Goal: Information Seeking & Learning: Learn about a topic

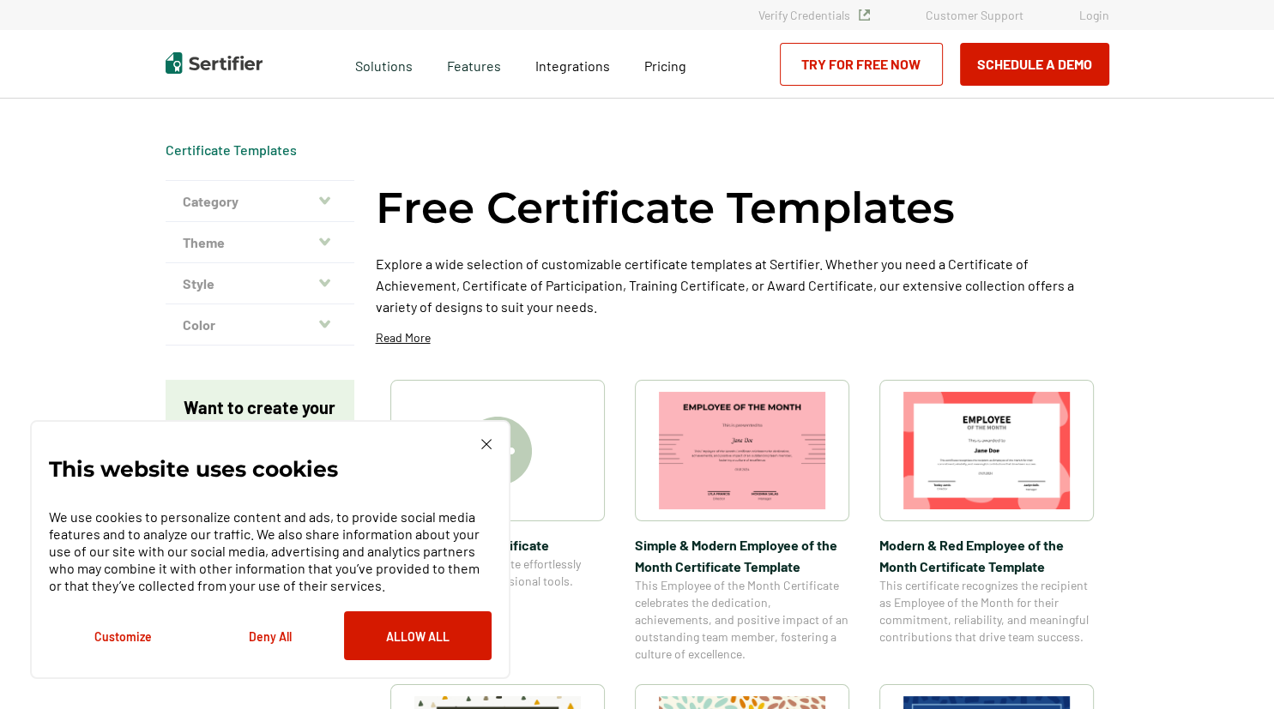
click at [487, 444] on img at bounding box center [486, 444] width 10 height 10
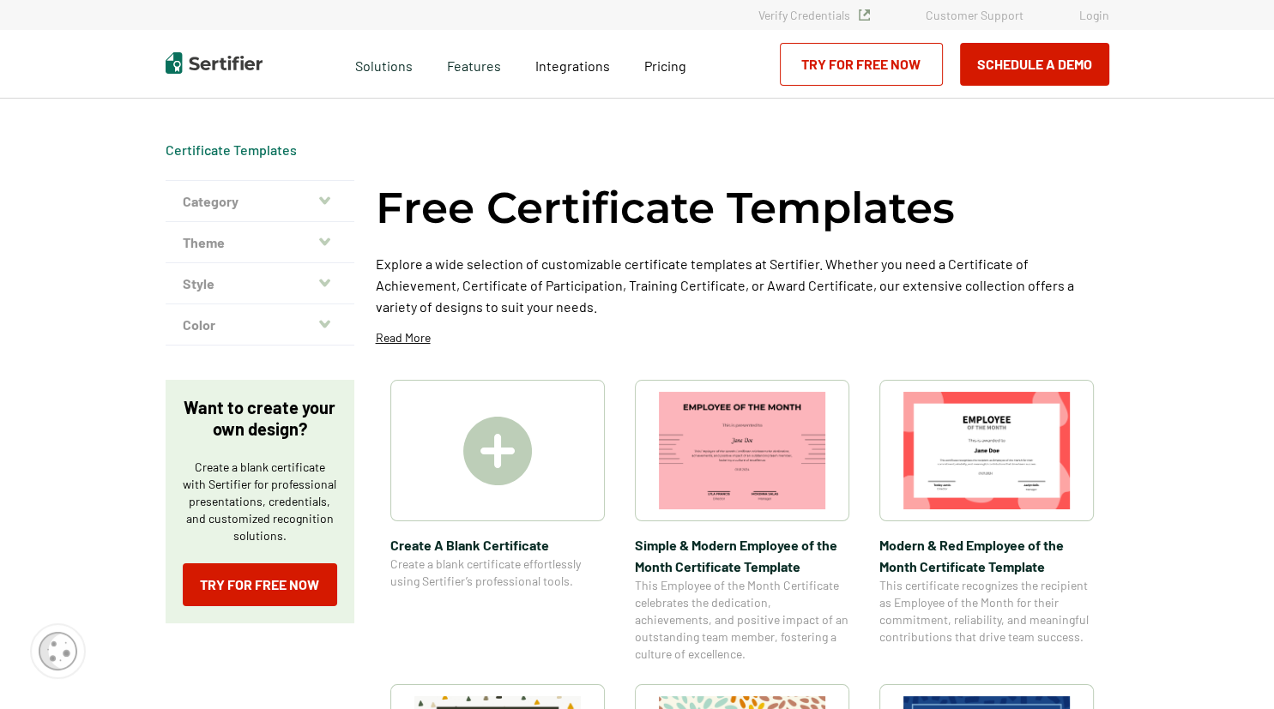
click at [328, 201] on icon "button" at bounding box center [324, 201] width 11 height 14
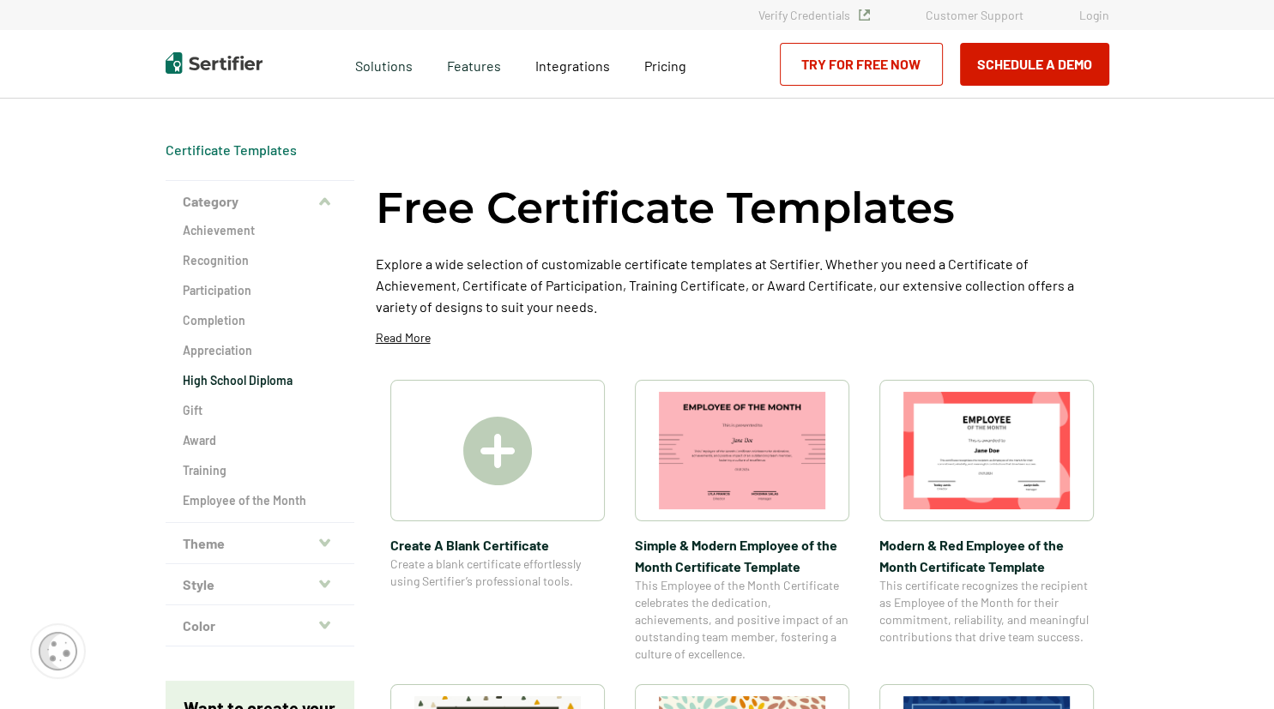
click at [233, 378] on h2 "High School Diploma" at bounding box center [260, 380] width 154 height 17
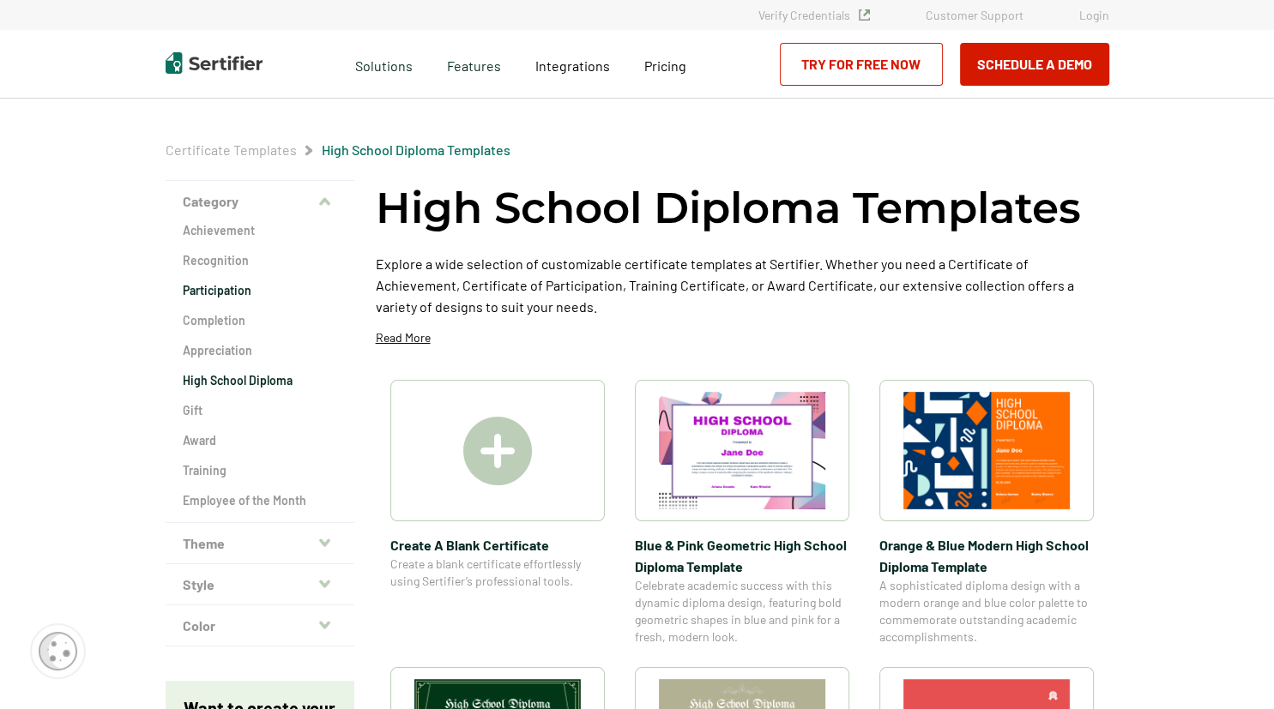
click at [238, 290] on h2 "Participation" at bounding box center [260, 290] width 154 height 17
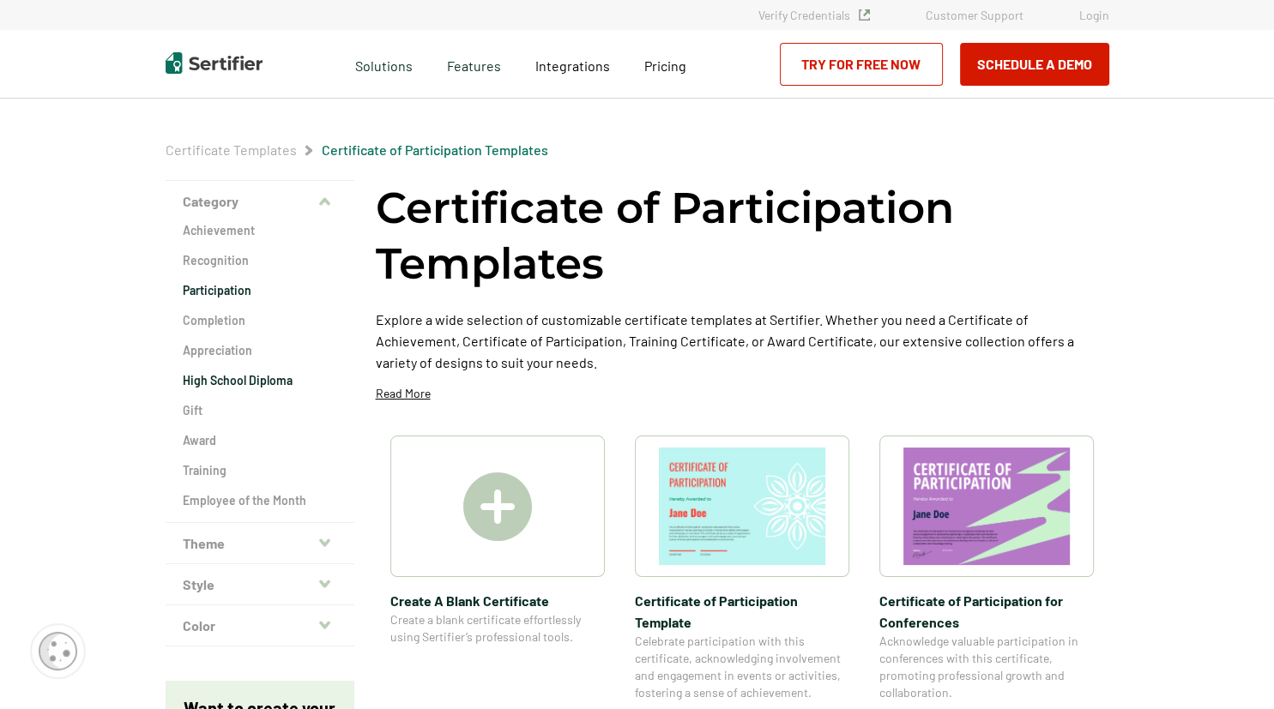
click at [225, 376] on h2 "High School Diploma" at bounding box center [260, 380] width 154 height 17
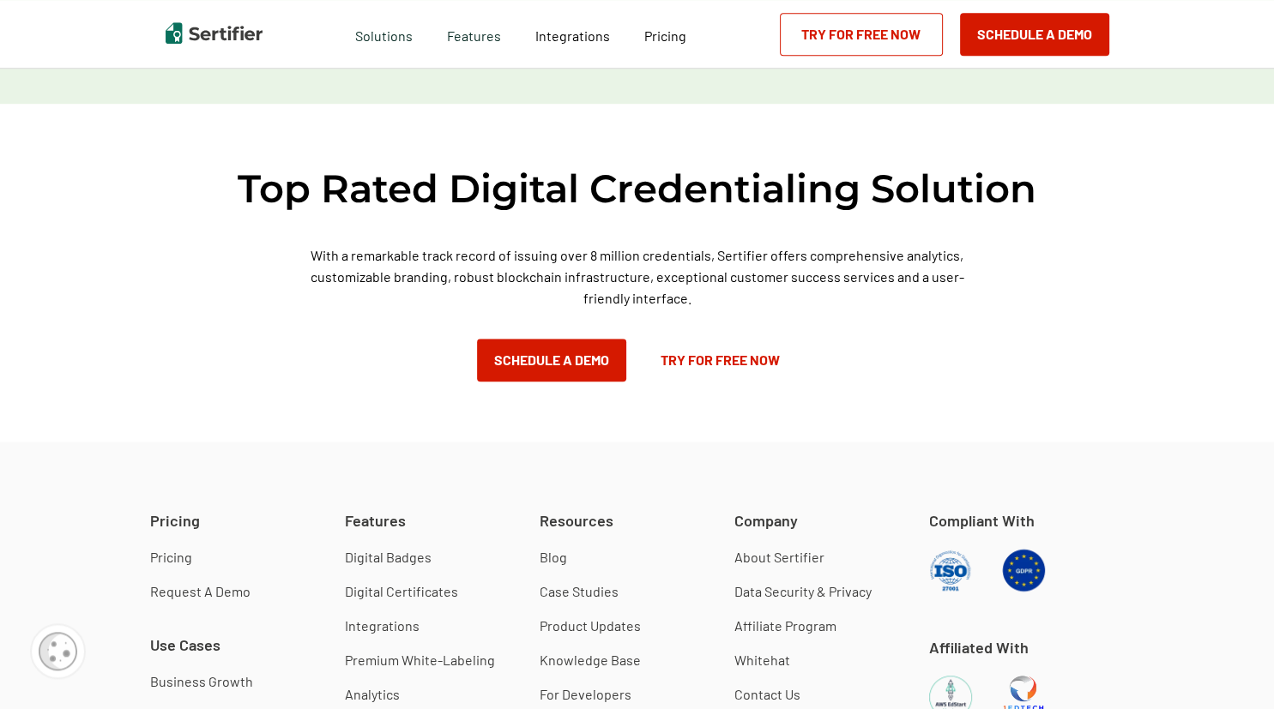
scroll to position [1268, 0]
